Goal: Obtain resource: Download file/media

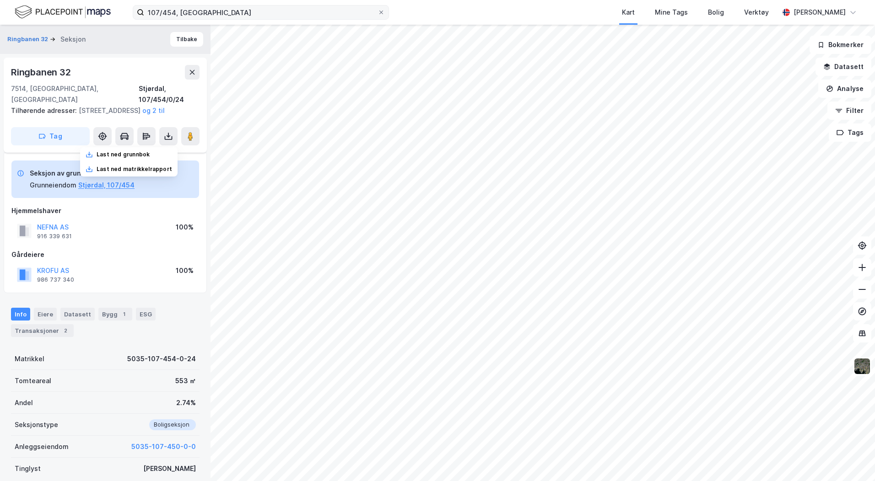
scroll to position [128, 0]
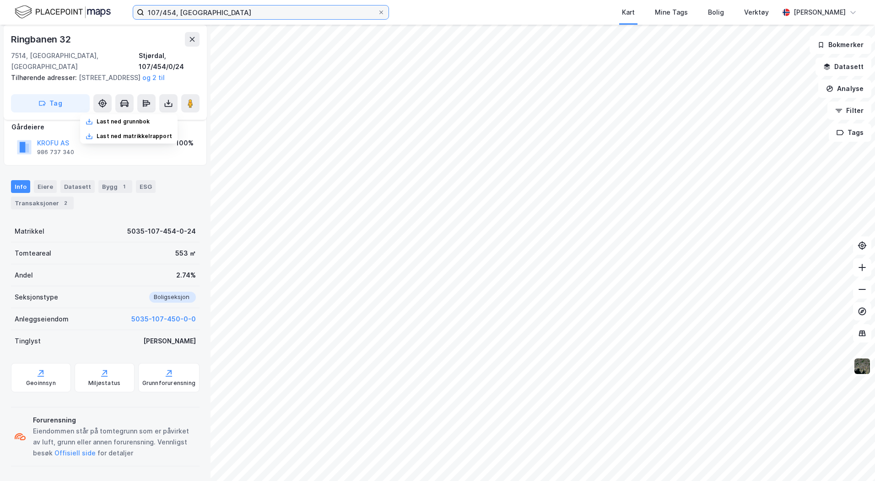
click at [208, 11] on input "107/454, [GEOGRAPHIC_DATA]" at bounding box center [260, 12] width 233 height 14
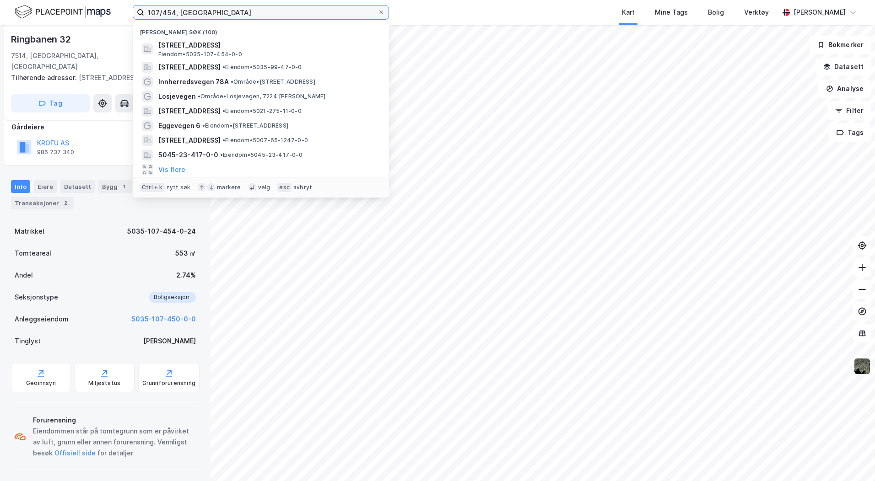
click at [208, 11] on input "107/454, [GEOGRAPHIC_DATA]" at bounding box center [260, 12] width 233 height 14
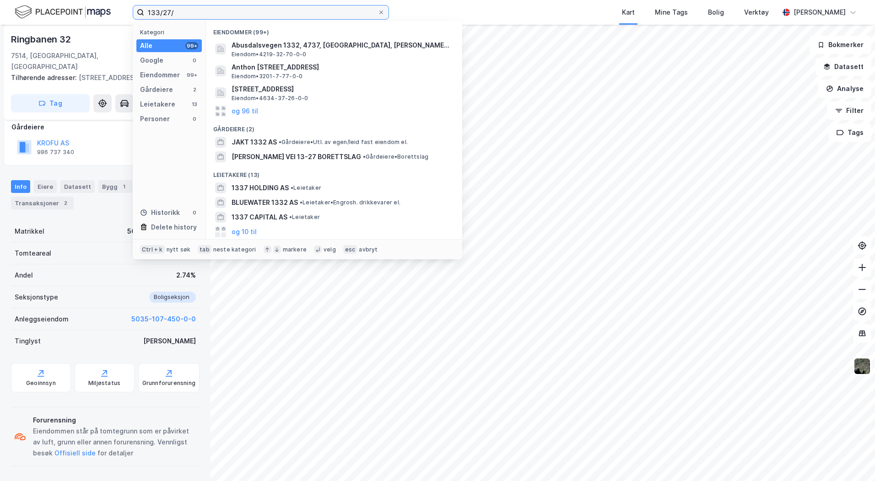
click at [178, 12] on input "133/27/" at bounding box center [260, 12] width 233 height 14
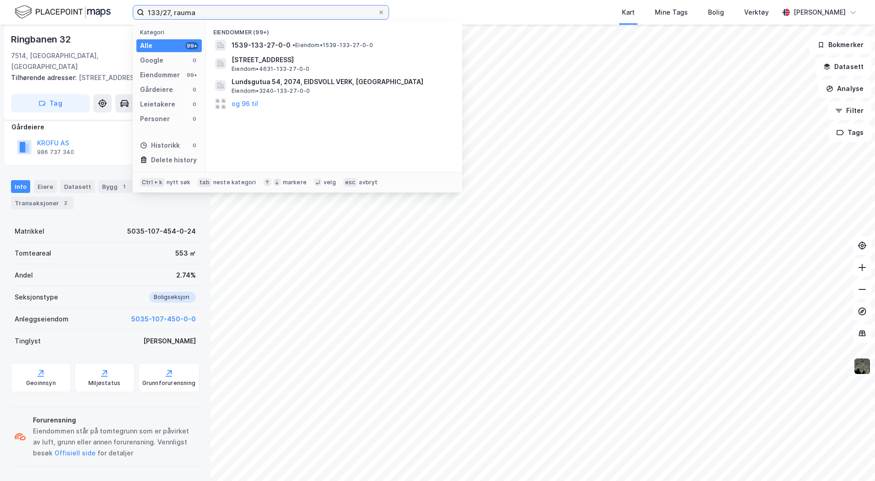
type input "133/27, rauma"
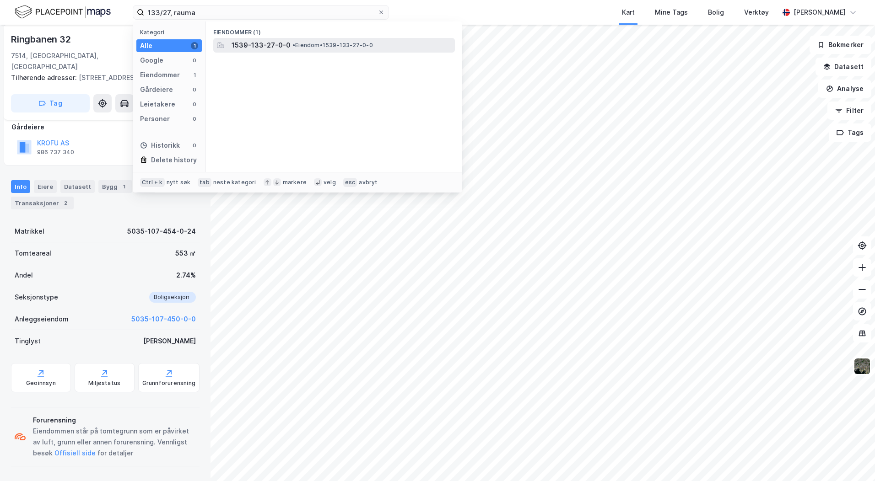
click at [282, 52] on div "1539-133-27-0-0 • Eiendom • 1539-133-27-0-0" at bounding box center [334, 45] width 242 height 15
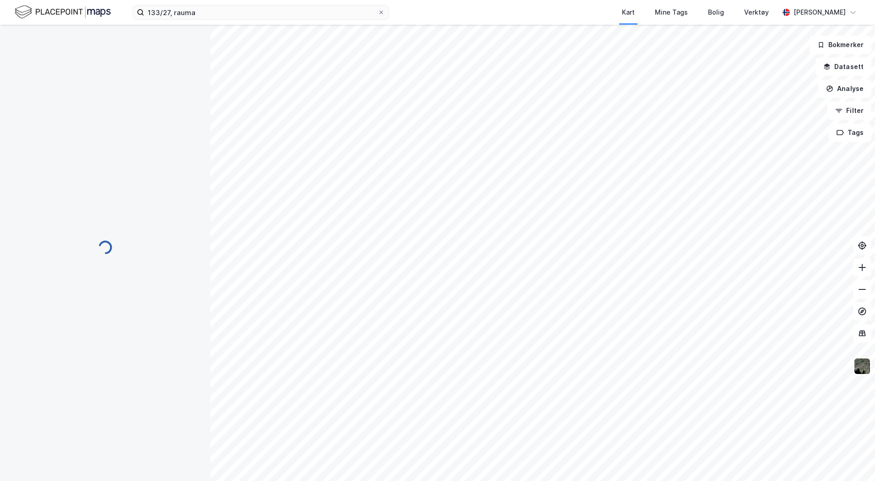
scroll to position [125, 0]
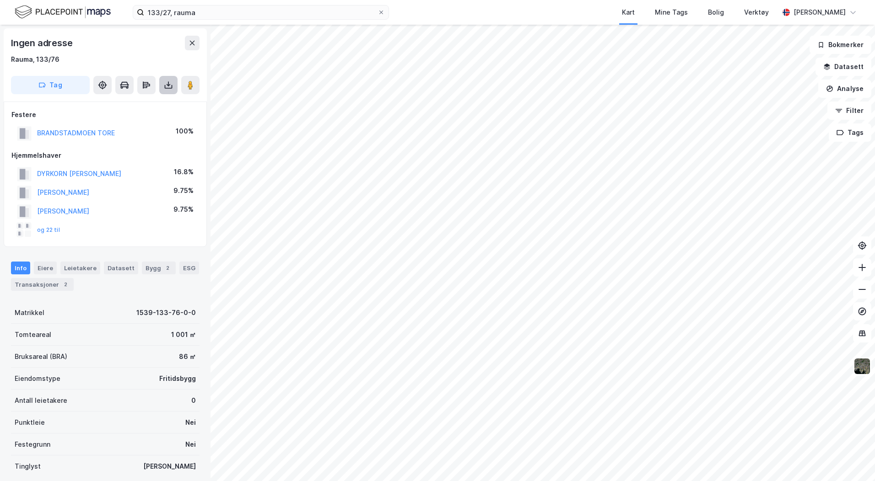
click at [171, 89] on button at bounding box center [168, 85] width 18 height 18
click at [163, 102] on div "Last ned grunnbok" at bounding box center [128, 103] width 97 height 15
